Goal: Unclear

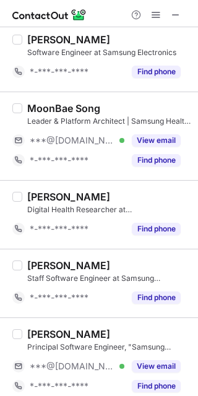
scroll to position [1668, 0]
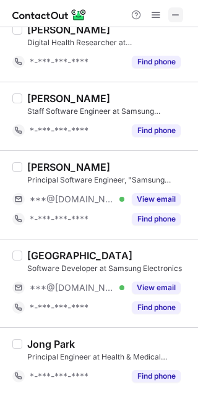
click at [175, 14] on span at bounding box center [176, 15] width 10 height 10
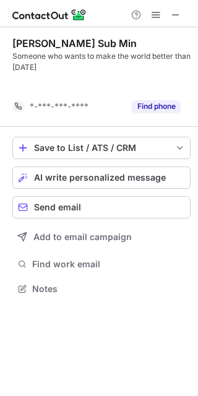
scroll to position [261, 198]
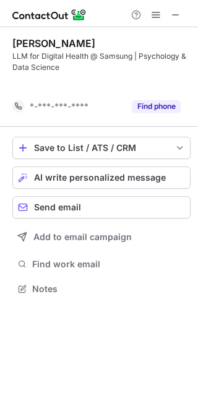
scroll to position [261, 198]
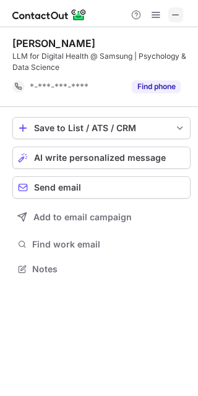
click at [178, 12] on span at bounding box center [176, 15] width 10 height 10
